Goal: Transaction & Acquisition: Download file/media

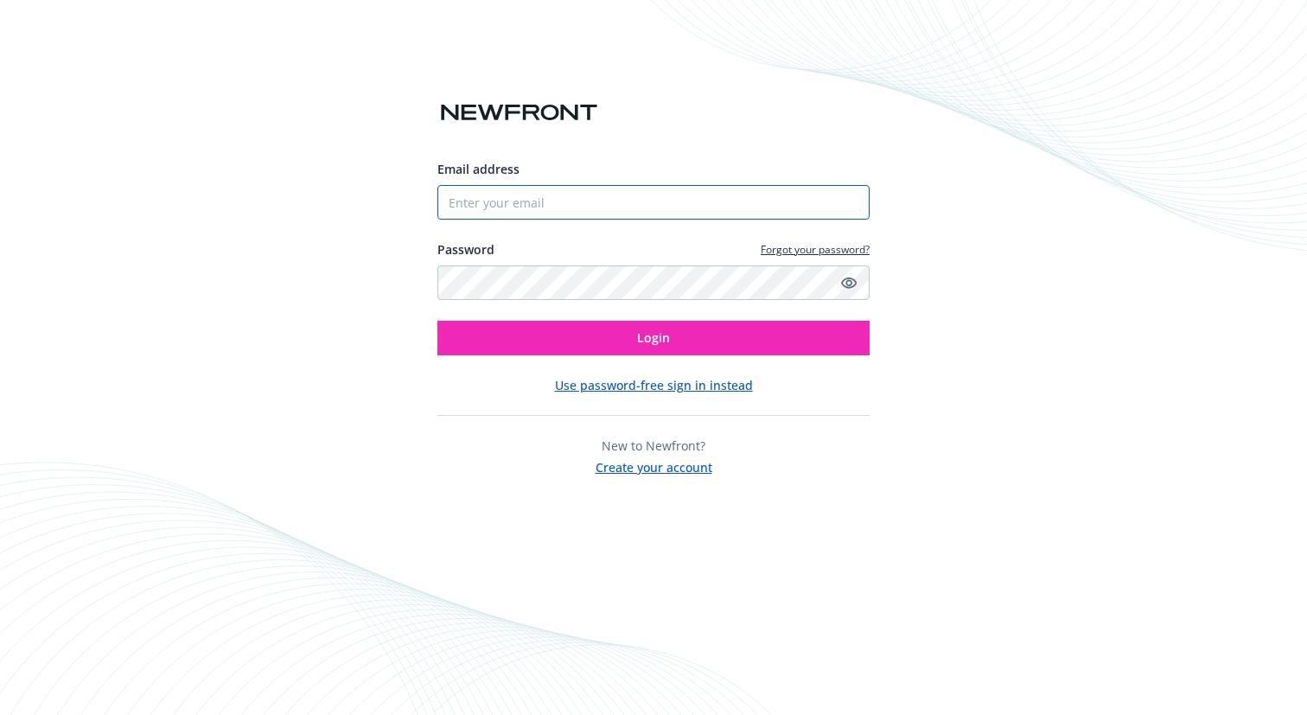
click at [501, 201] on input "Email address" at bounding box center [653, 202] width 432 height 35
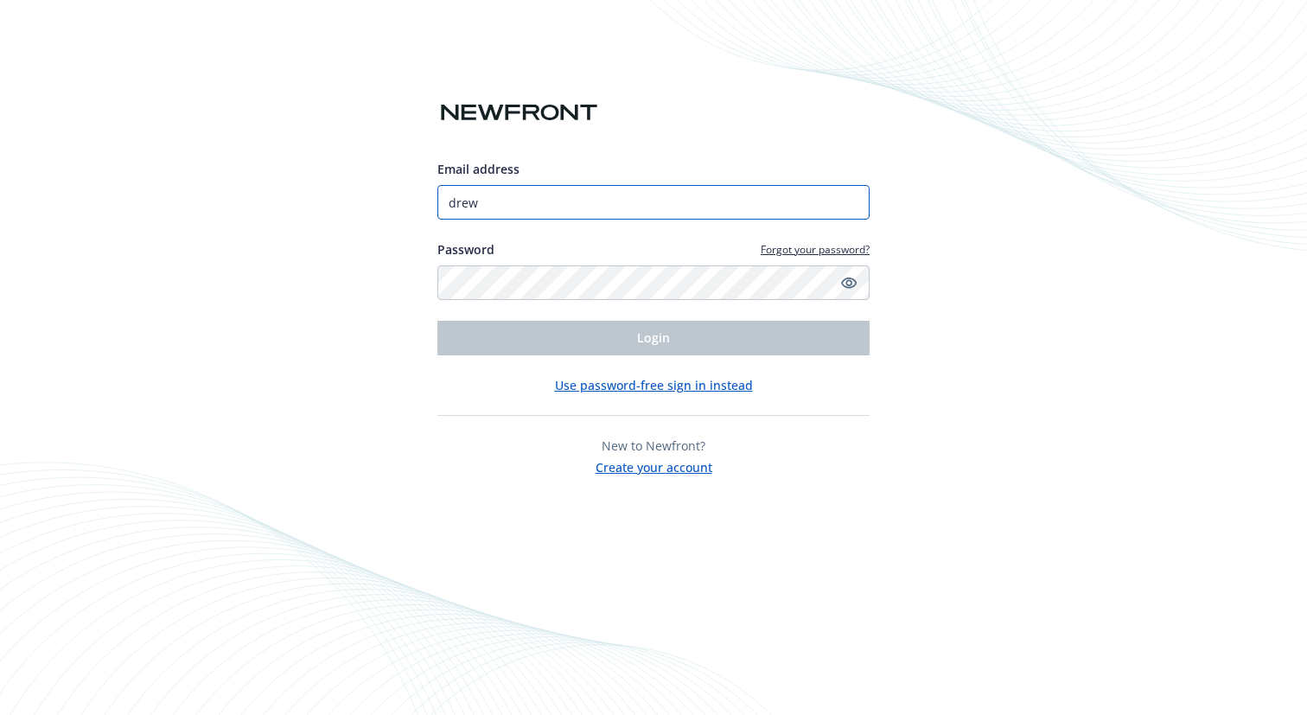
type input "[EMAIL_ADDRESS][DOMAIN_NAME]"
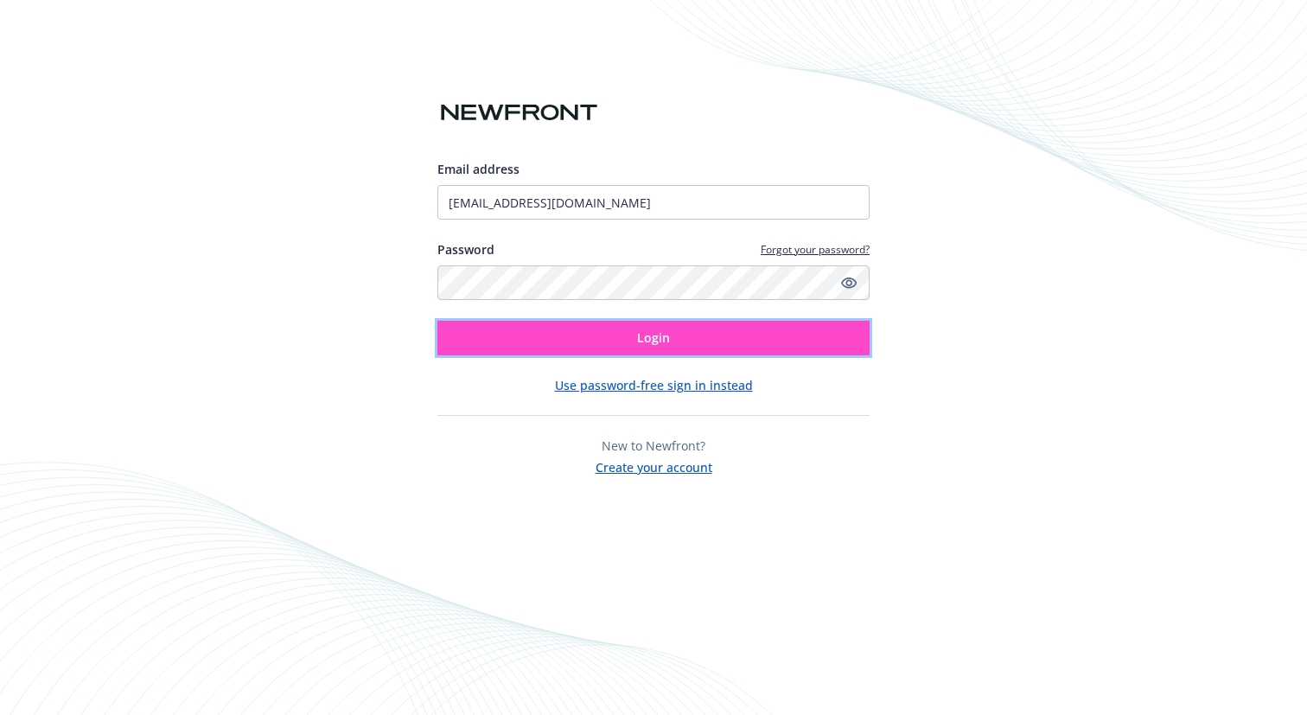
click at [567, 334] on button "Login" at bounding box center [653, 338] width 432 height 35
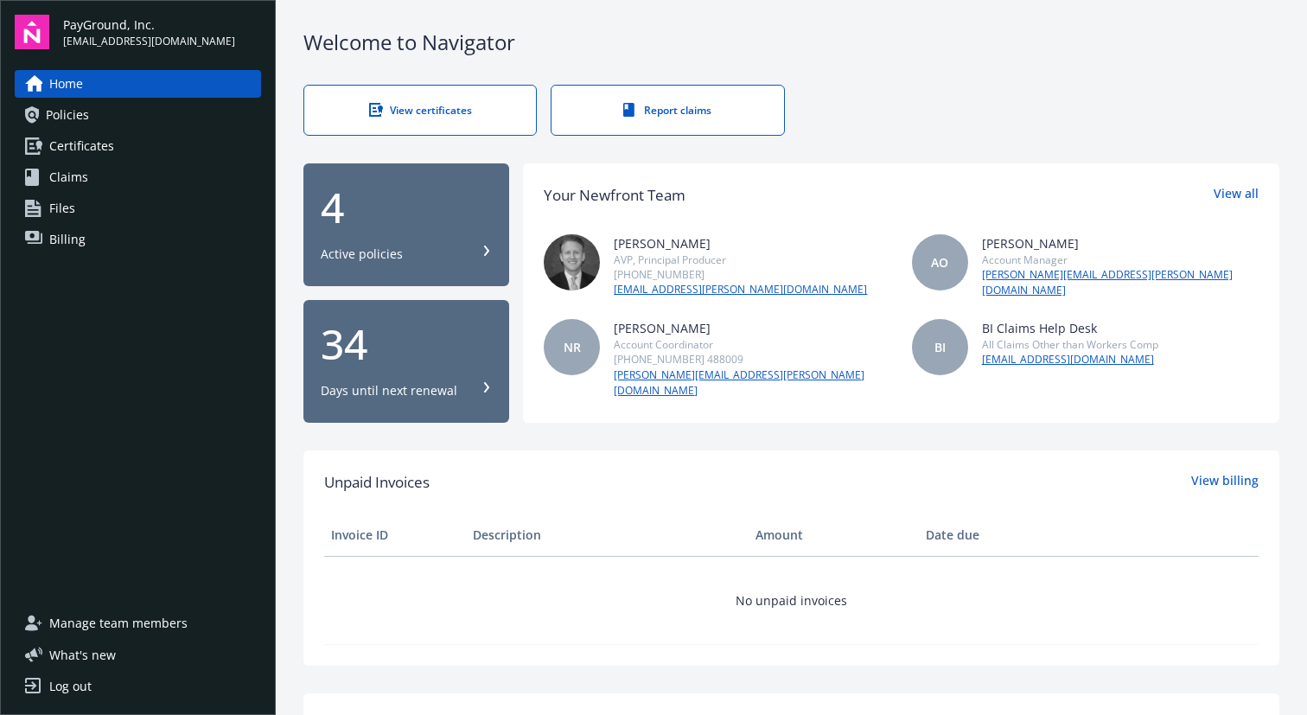
click at [521, 300] on div "4 Active policies 34 Days until next renewal Your Newfront Team View all Spense…" at bounding box center [791, 292] width 976 height 259
click at [428, 247] on div "Active policies" at bounding box center [406, 253] width 171 height 17
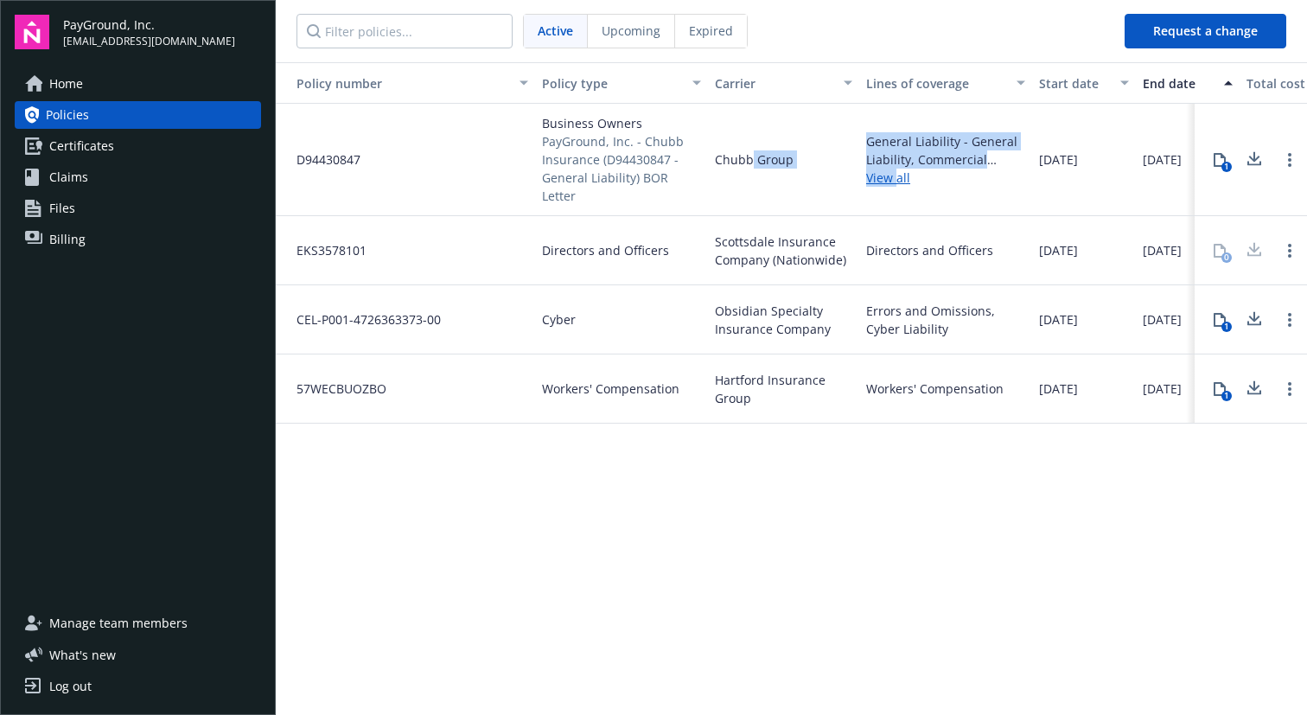
drag, startPoint x: 896, startPoint y: 169, endPoint x: 768, endPoint y: 144, distance: 129.5
click at [751, 148] on div "D94430847 Business Owners PayGround, Inc. - Chubb Insurance (D94430847 - Genera…" at bounding box center [989, 160] width 1426 height 112
drag, startPoint x: 1253, startPoint y: 154, endPoint x: 1092, endPoint y: 166, distance: 161.2
click at [1252, 152] on icon at bounding box center [1254, 160] width 21 height 22
